Goal: Find specific page/section: Find specific page/section

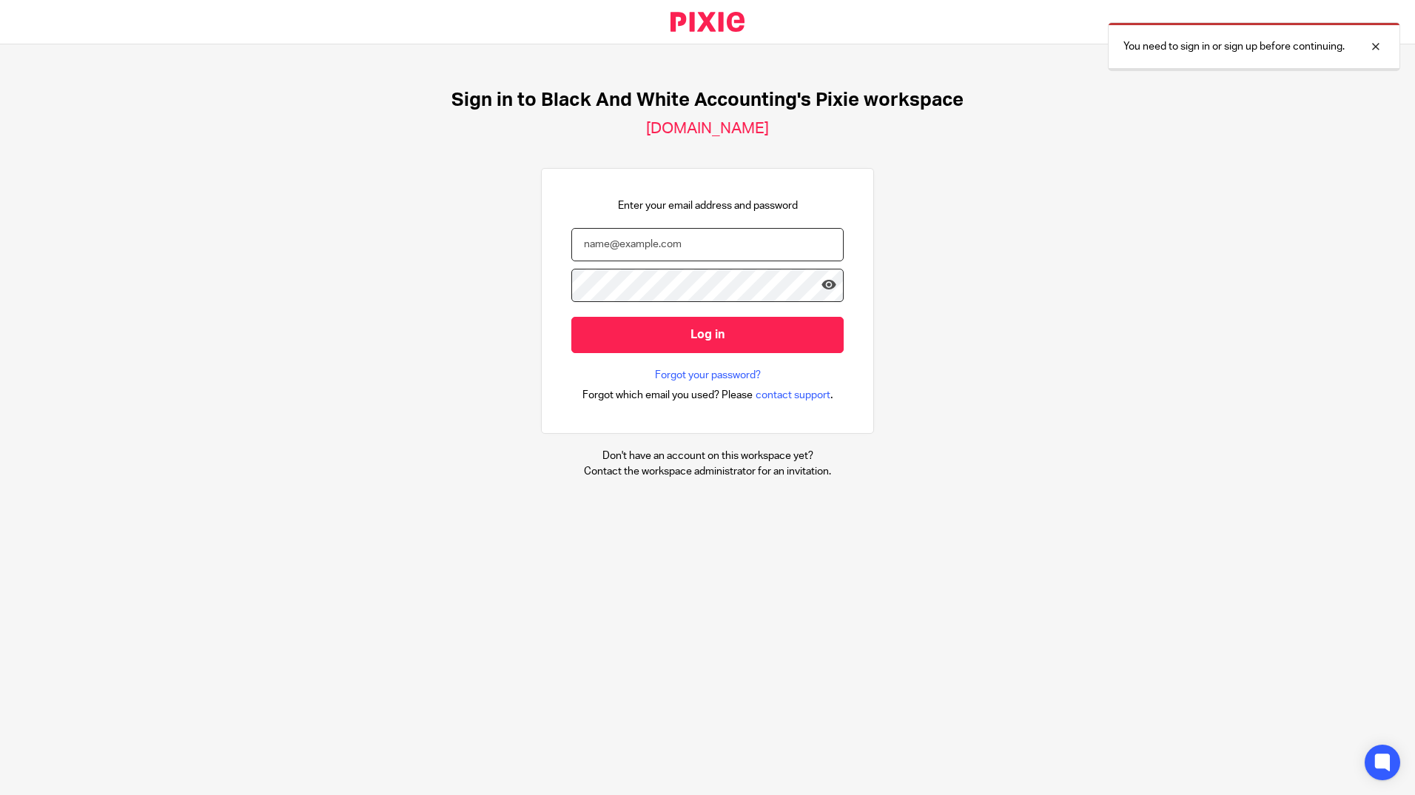
type input "jon@blackandwhiteaccounting.co.uk"
drag, startPoint x: 0, startPoint y: 0, endPoint x: 612, endPoint y: 250, distance: 661.0
click at [612, 250] on input "jon@blackandwhiteaccounting.co.uk" at bounding box center [707, 244] width 272 height 33
click at [440, 326] on div "Sign in to Black And White Accounting's Pixie workspace black-and-white-account…" at bounding box center [707, 283] width 1415 height 479
click at [541, 336] on div "Enter your email address and password jon@blackandwhiteaccounting.co.uk Log in …" at bounding box center [707, 301] width 333 height 266
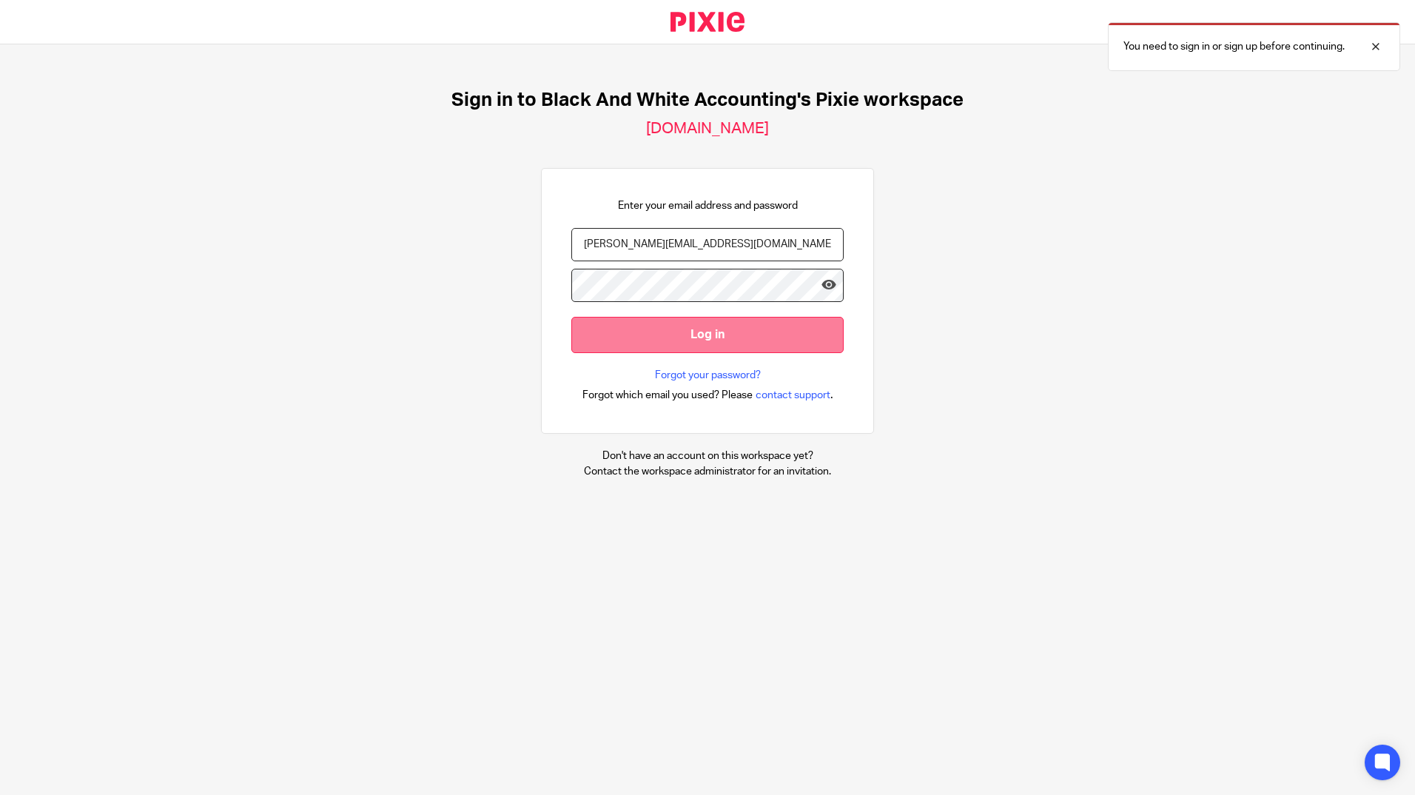
click at [602, 340] on input "Log in" at bounding box center [707, 335] width 272 height 36
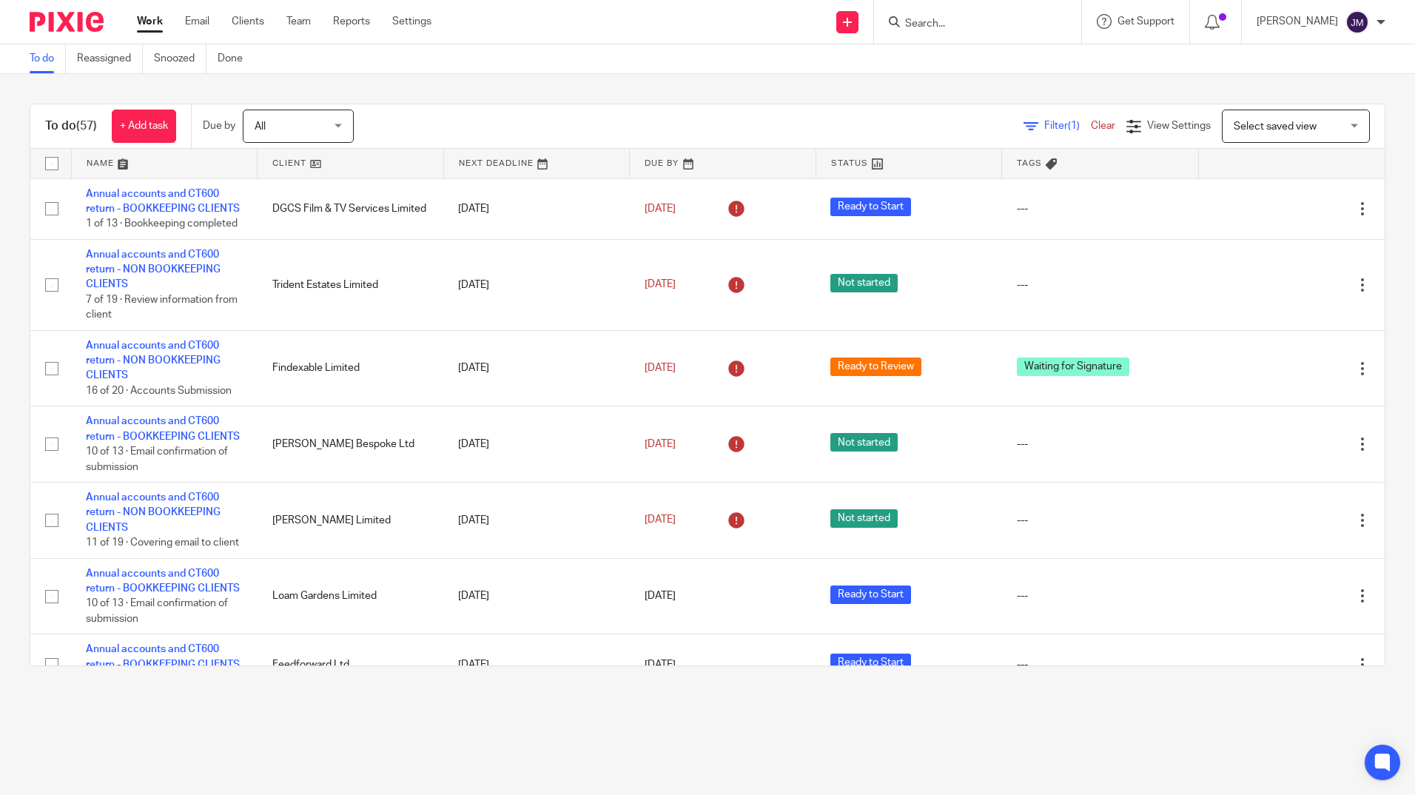
click at [1028, 21] on input "Search" at bounding box center [969, 24] width 133 height 13
click at [952, 20] on input "Search" at bounding box center [969, 24] width 133 height 13
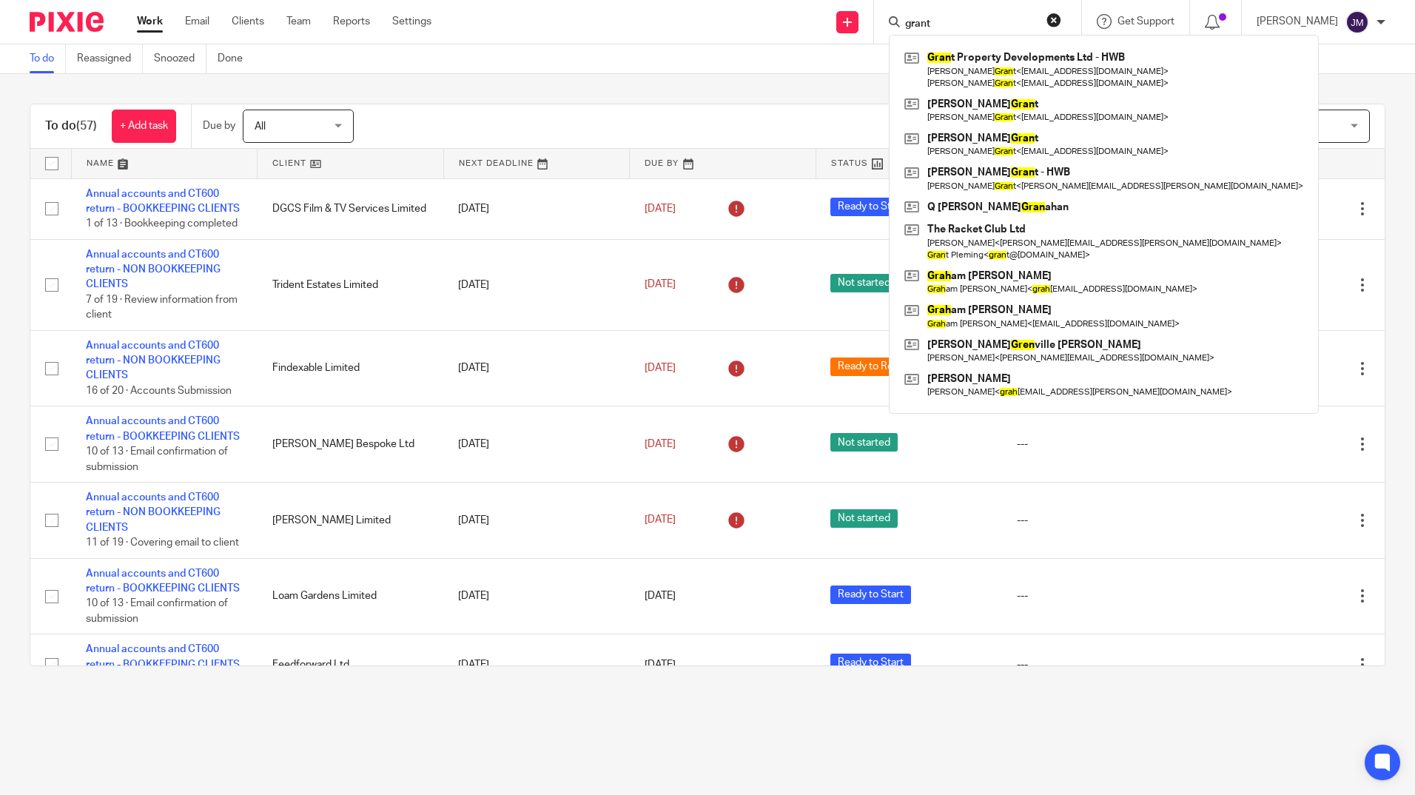
type input "grant"
click button "submit" at bounding box center [0, 0] width 0 height 0
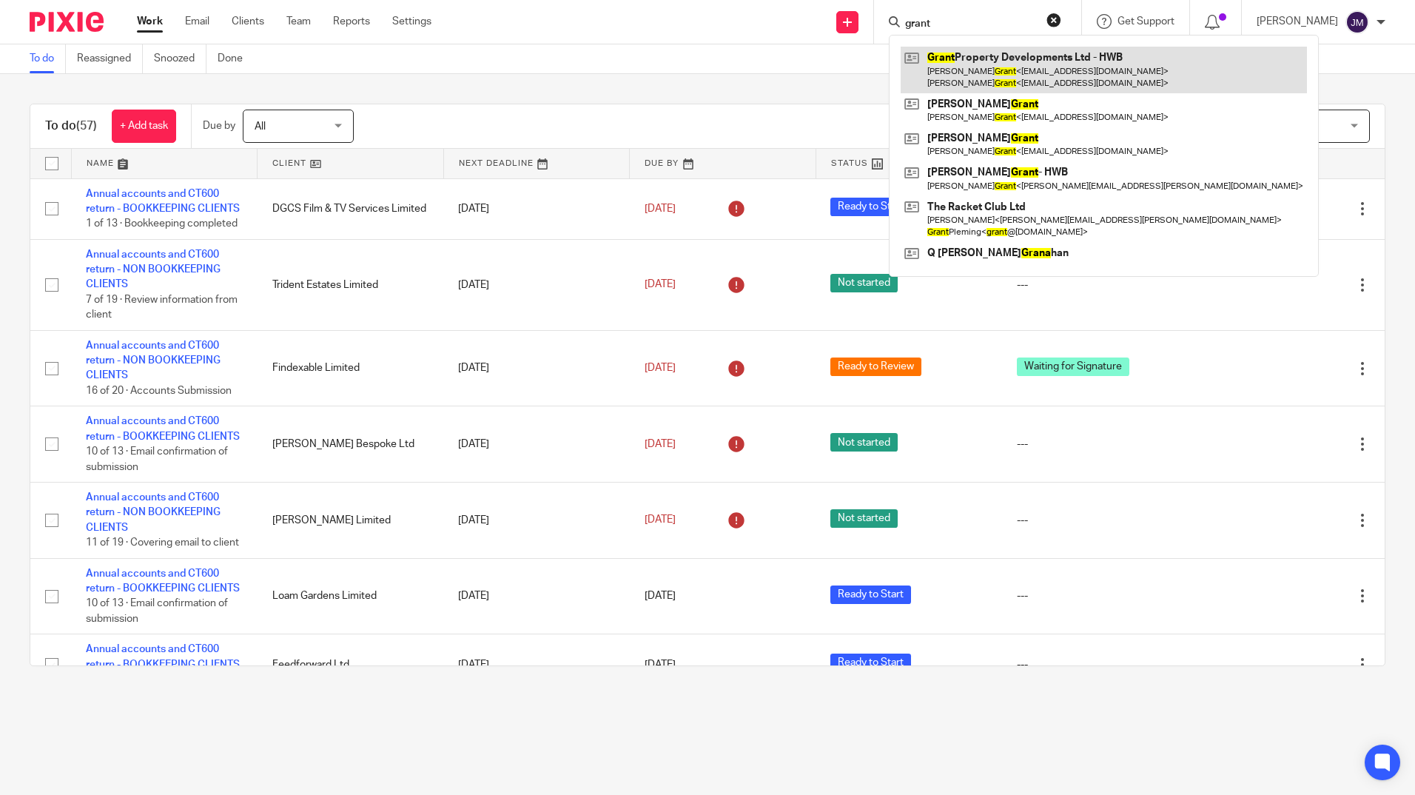
click at [1095, 55] on link at bounding box center [1103, 70] width 406 height 46
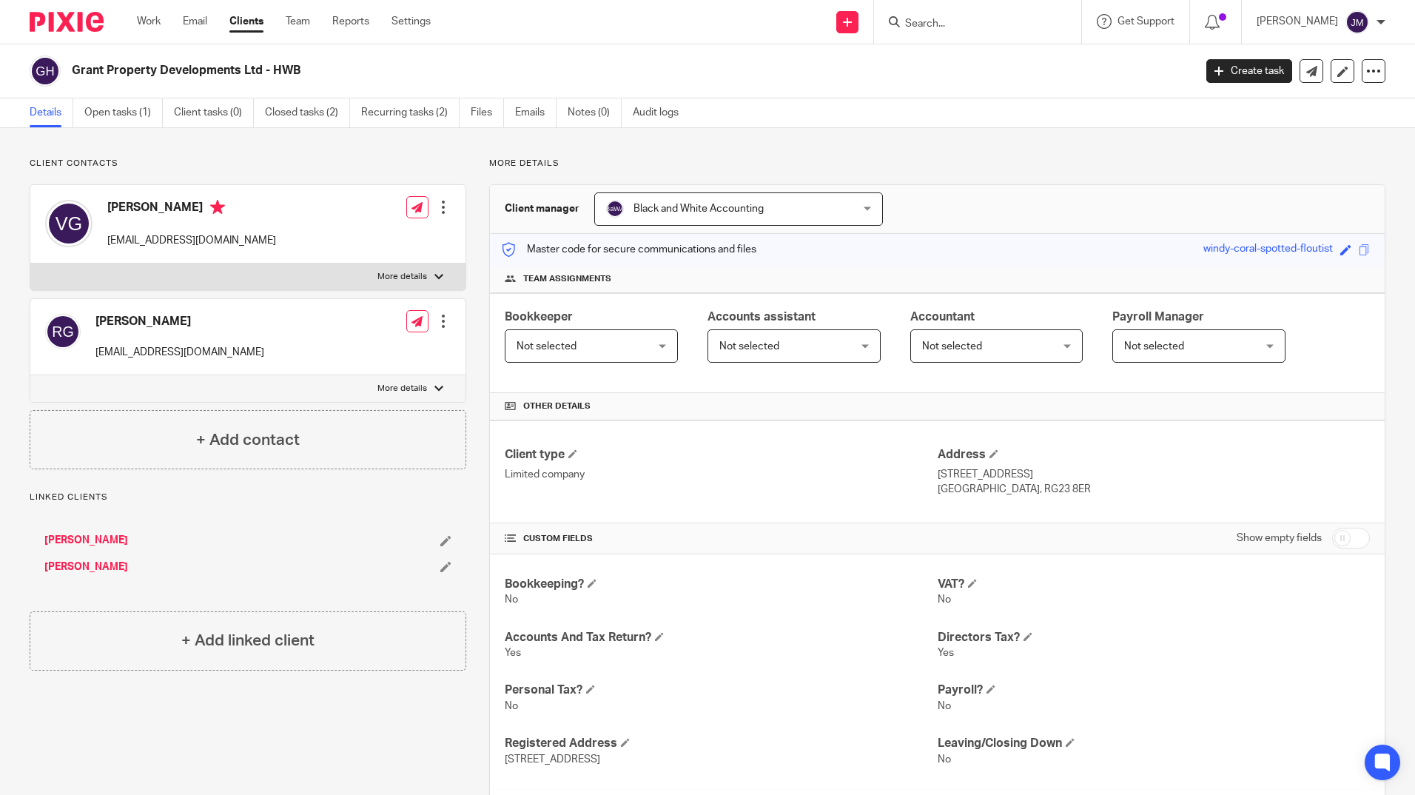
click at [979, 38] on div at bounding box center [977, 22] width 207 height 44
click at [975, 27] on input "Search" at bounding box center [969, 24] width 133 height 13
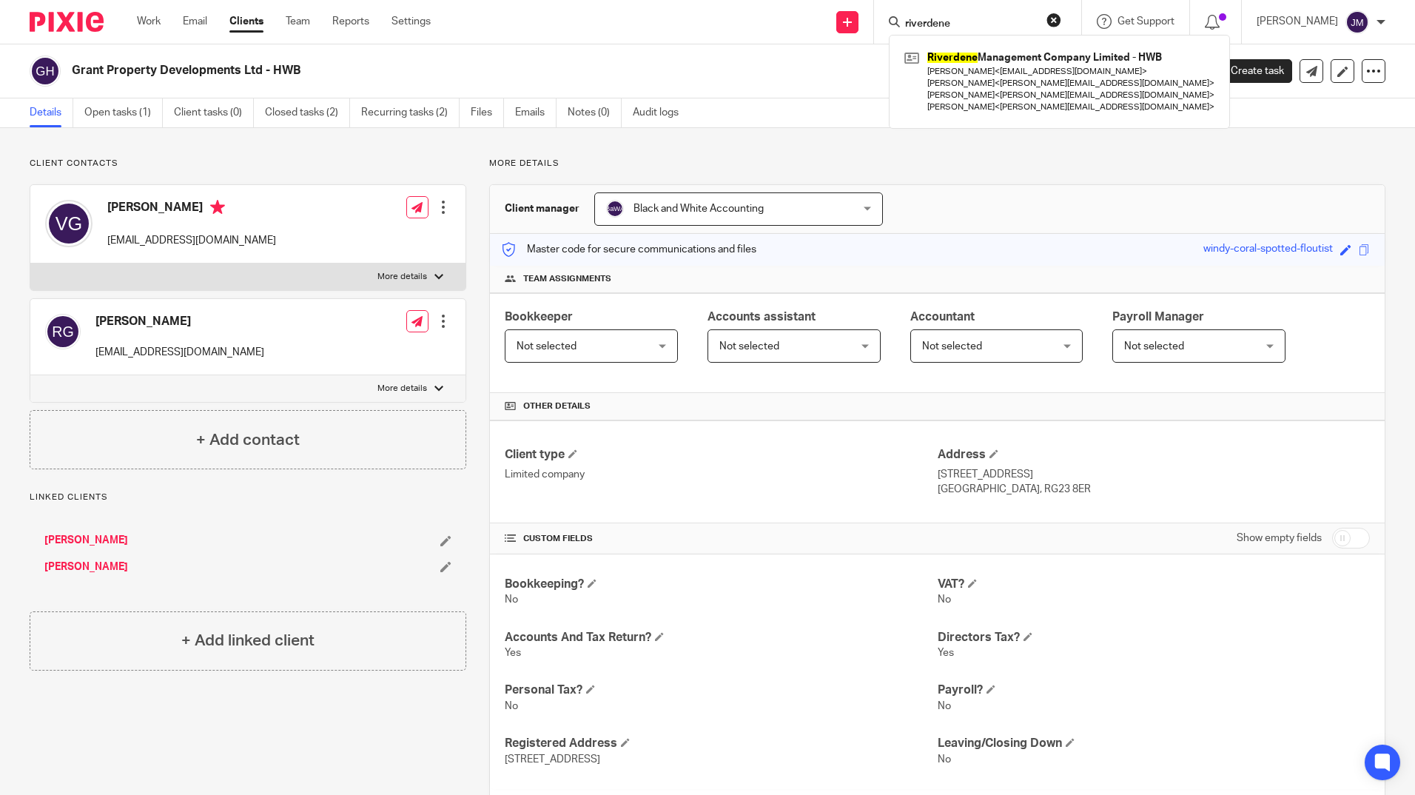
type input "riverdene"
click button "submit" at bounding box center [0, 0] width 0 height 0
click at [146, 21] on link "Work" at bounding box center [149, 21] width 24 height 15
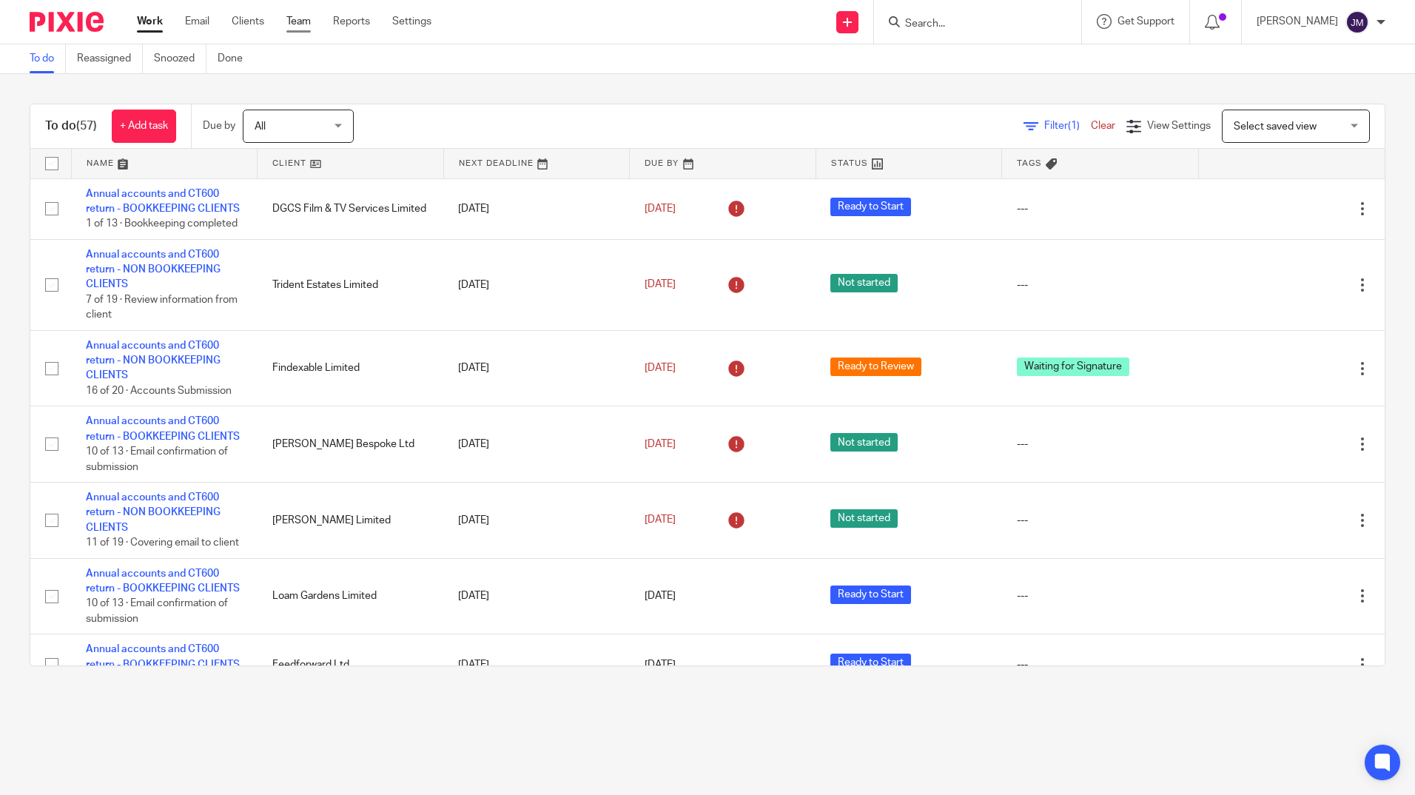
click at [297, 21] on link "Team" at bounding box center [298, 21] width 24 height 15
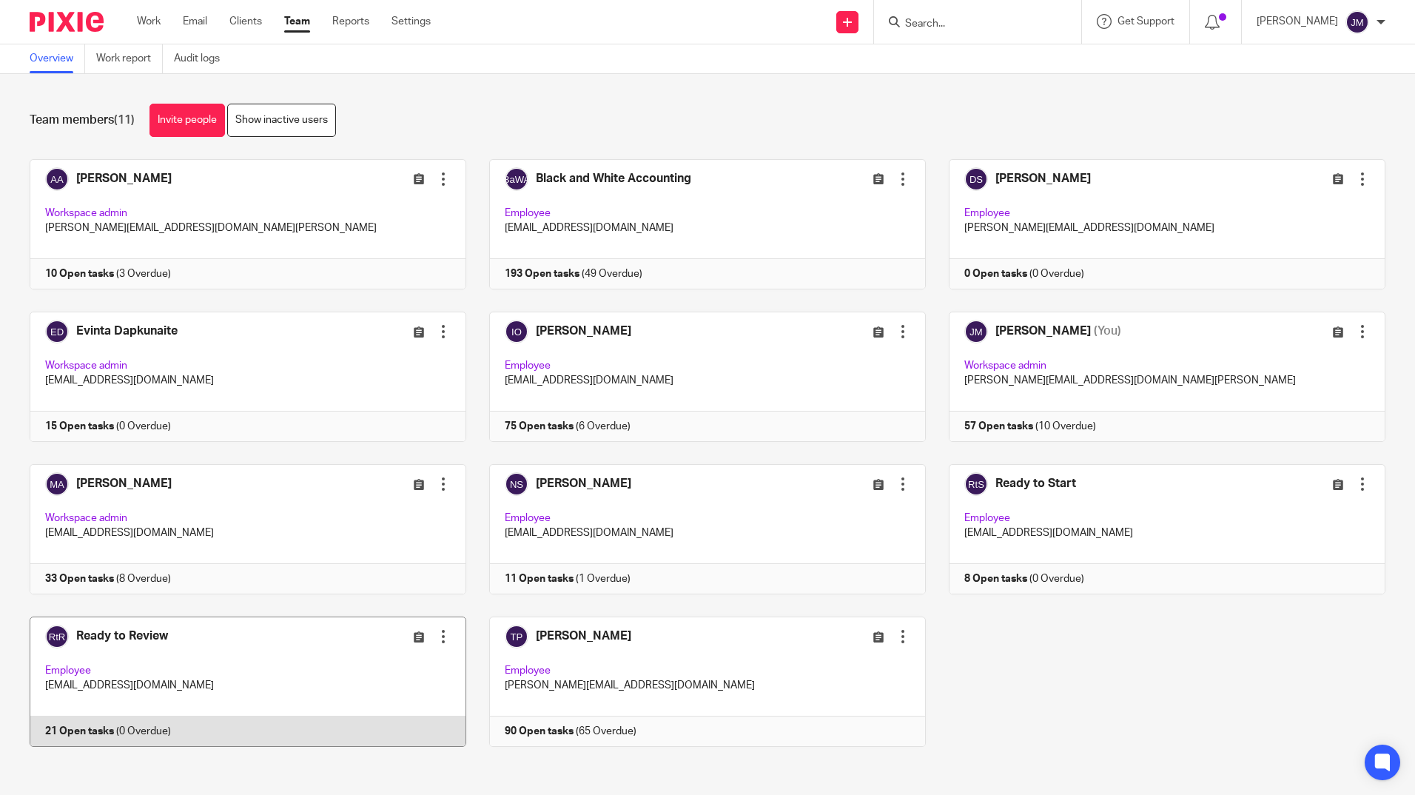
click at [246, 664] on link at bounding box center [236, 681] width 459 height 130
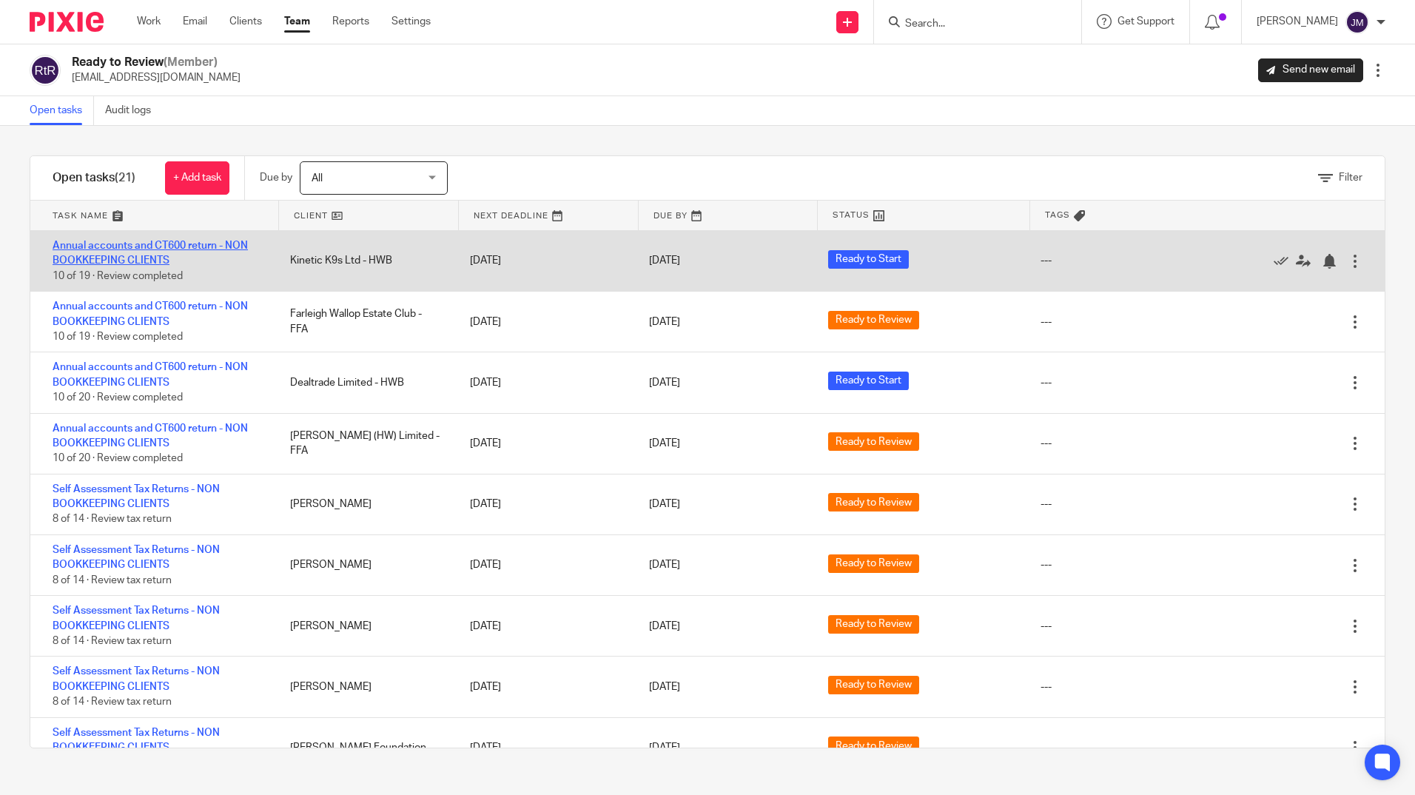
click at [201, 250] on link "Annual accounts and CT600 return - NON BOOKKEEPING CLIENTS" at bounding box center [150, 252] width 195 height 25
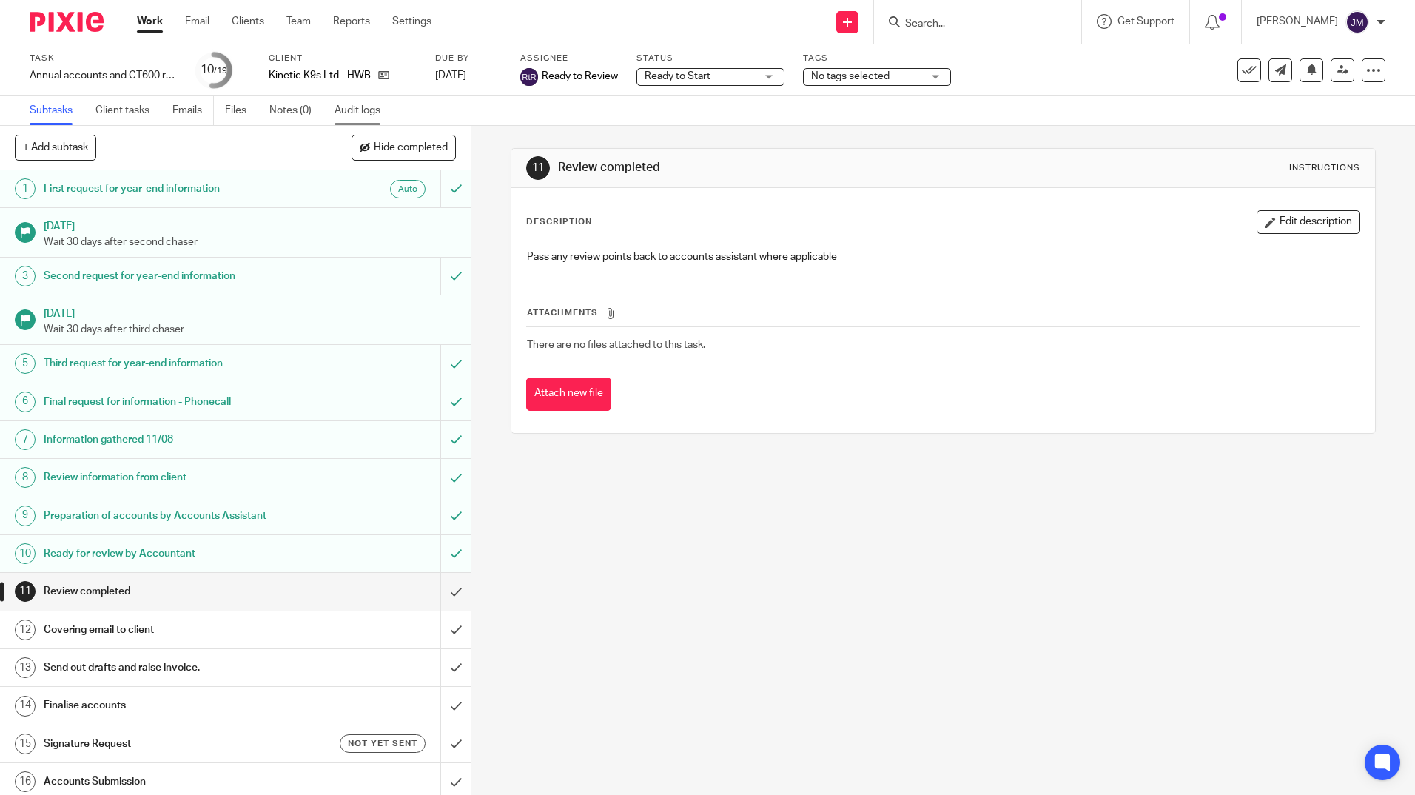
click at [374, 109] on link "Audit logs" at bounding box center [362, 110] width 57 height 29
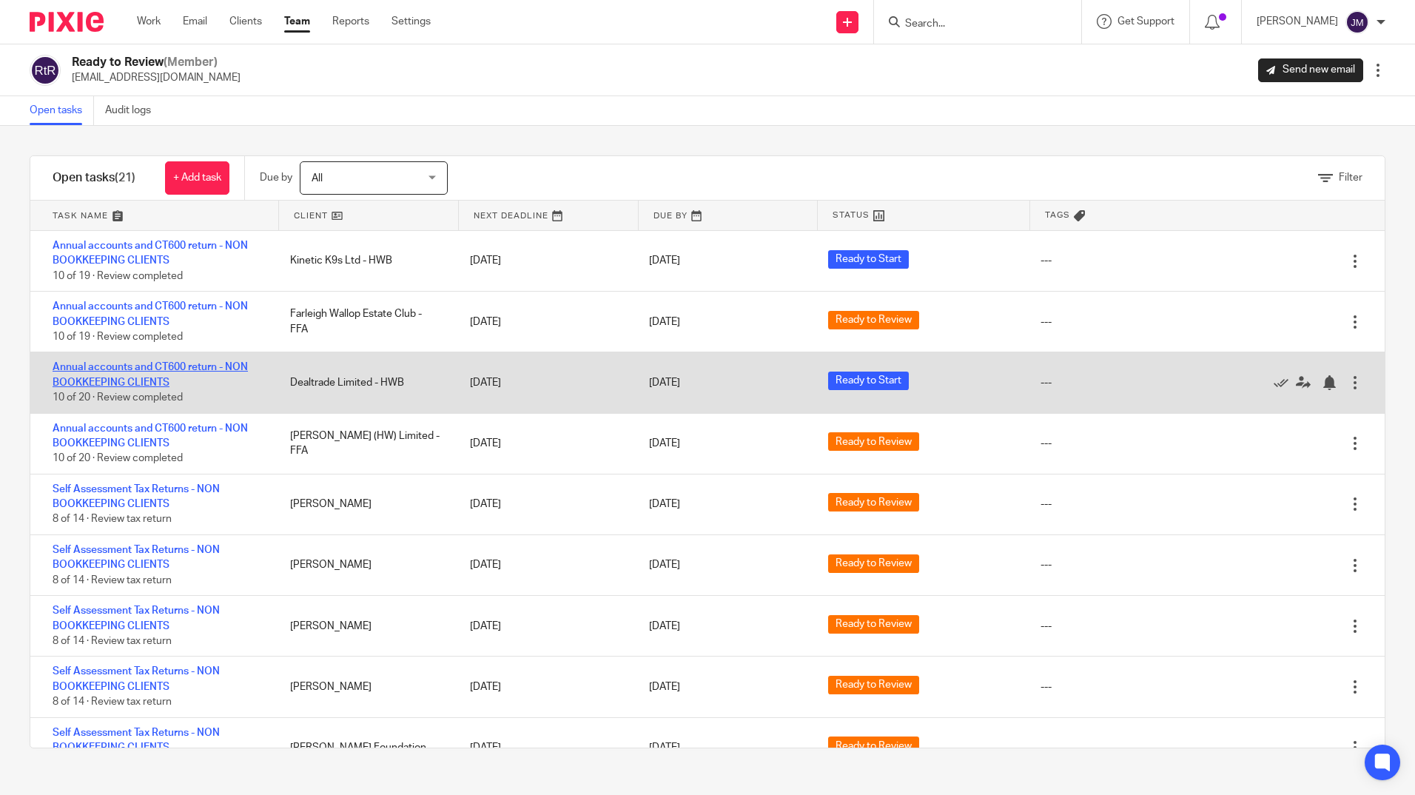
click at [112, 377] on link "Annual accounts and CT600 return - NON BOOKKEEPING CLIENTS" at bounding box center [150, 374] width 195 height 25
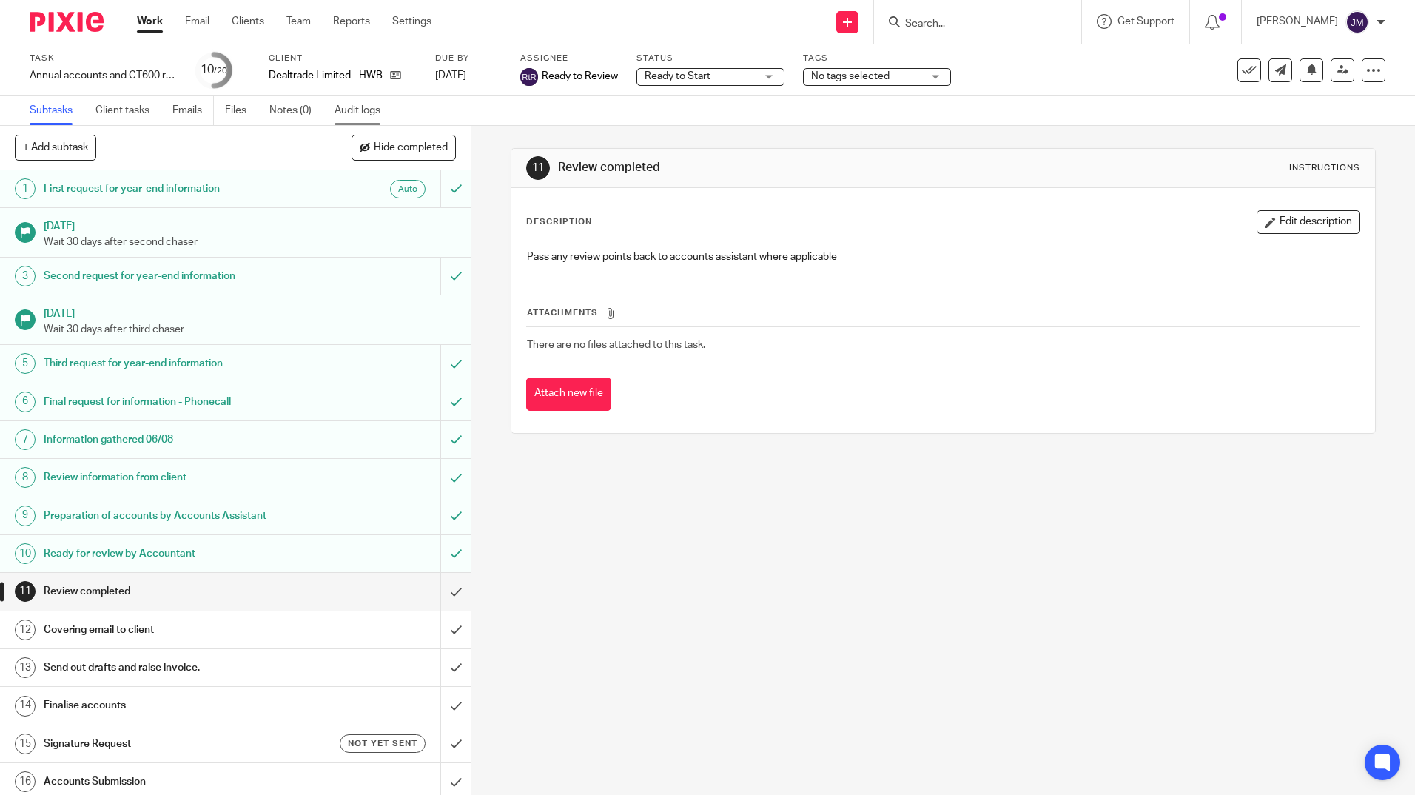
click at [359, 109] on link "Audit logs" at bounding box center [362, 110] width 57 height 29
